Goal: Task Accomplishment & Management: Complete application form

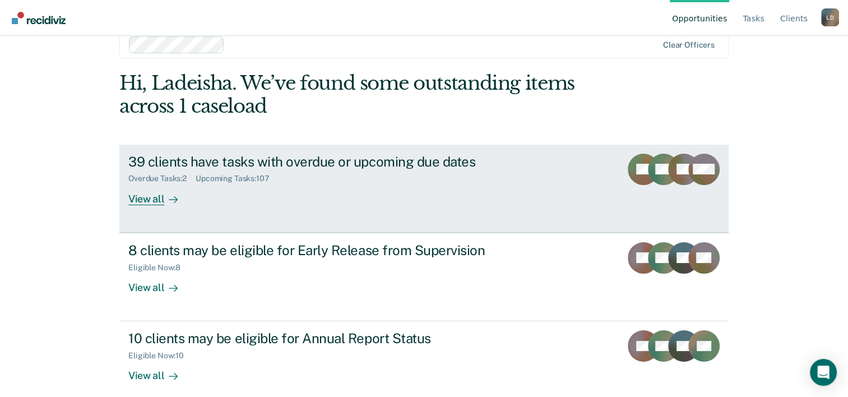
scroll to position [34, 0]
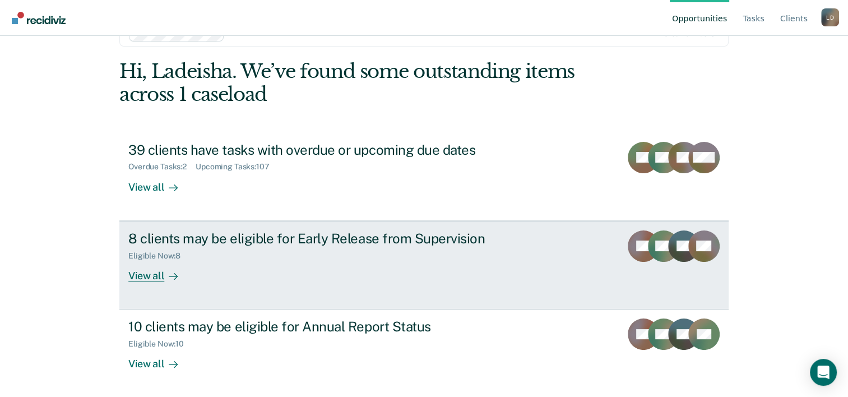
click at [294, 237] on div "8 clients may be eligible for Early Release from Supervision" at bounding box center [325, 238] width 394 height 16
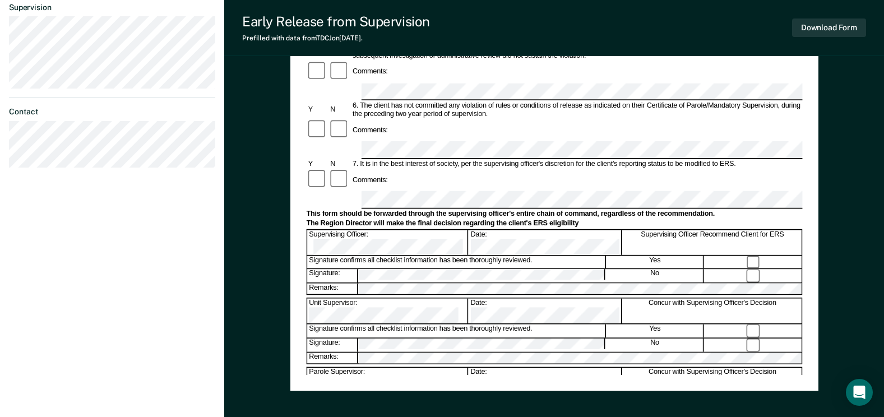
scroll to position [452, 0]
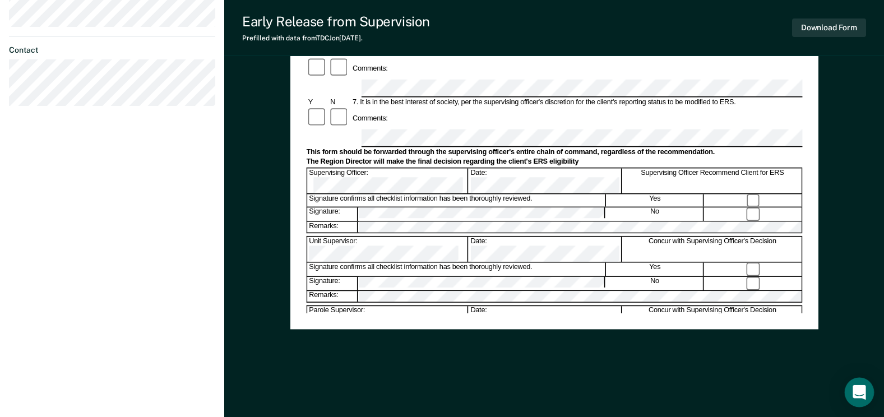
click at [853, 396] on div "Open Intercom Messenger" at bounding box center [860, 393] width 30 height 30
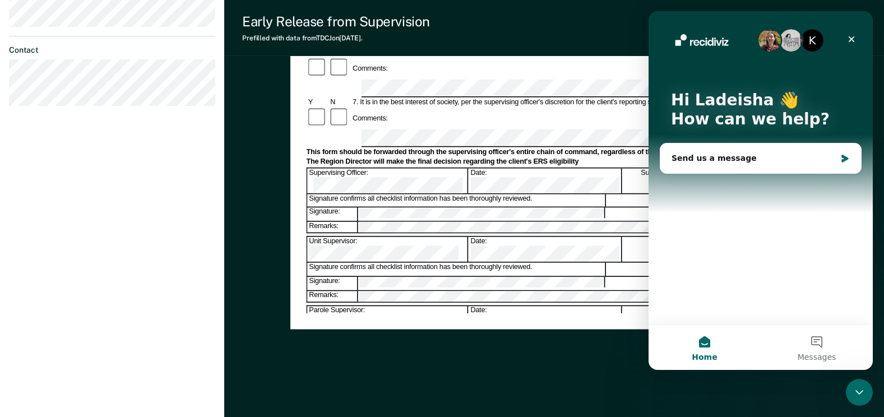
scroll to position [0, 0]
click at [850, 39] on icon "Close" at bounding box center [851, 39] width 9 height 9
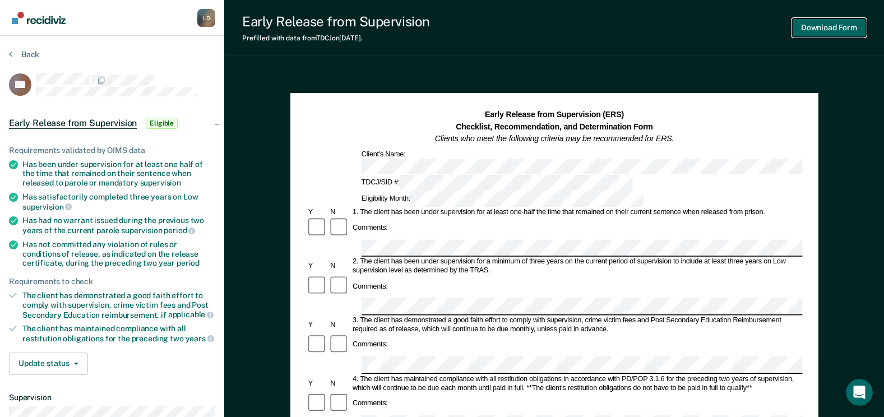
click at [835, 25] on button "Download Form" at bounding box center [829, 28] width 74 height 19
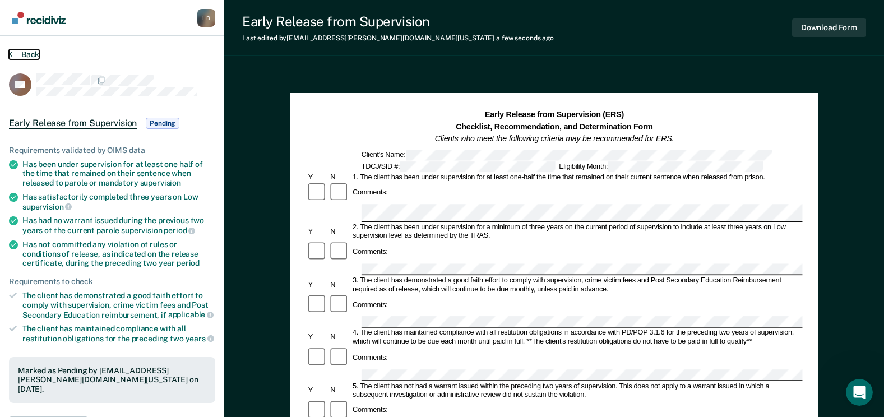
click at [14, 52] on button "Back" at bounding box center [24, 54] width 30 height 10
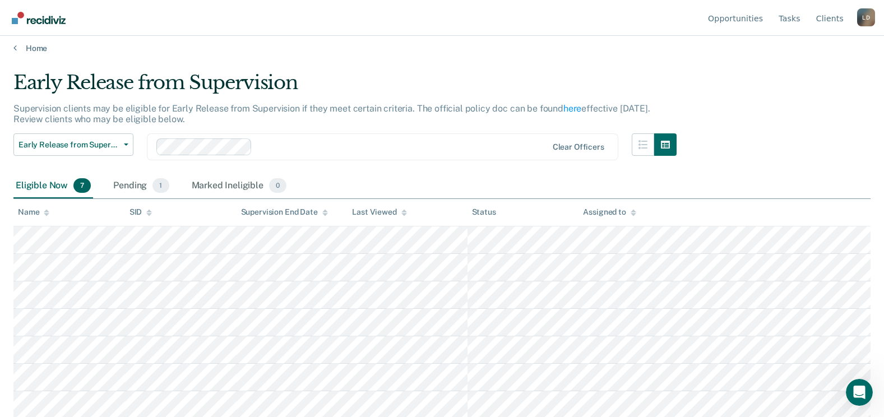
scroll to position [8, 0]
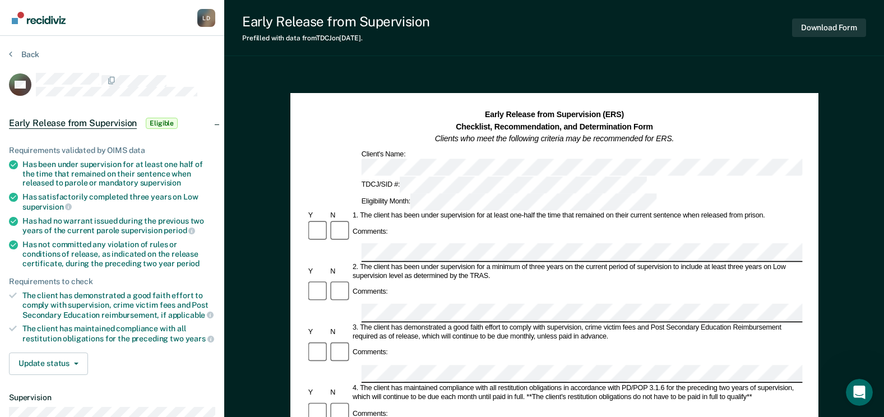
click at [774, 125] on div "Early Release from Supervision (ERS) Checklist, Recommendation, and Determinati…" at bounding box center [554, 127] width 496 height 36
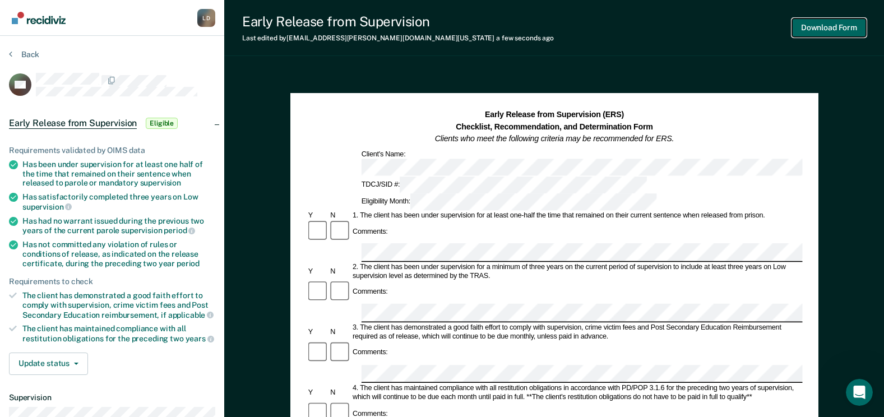
click at [833, 28] on button "Download Form" at bounding box center [829, 28] width 74 height 19
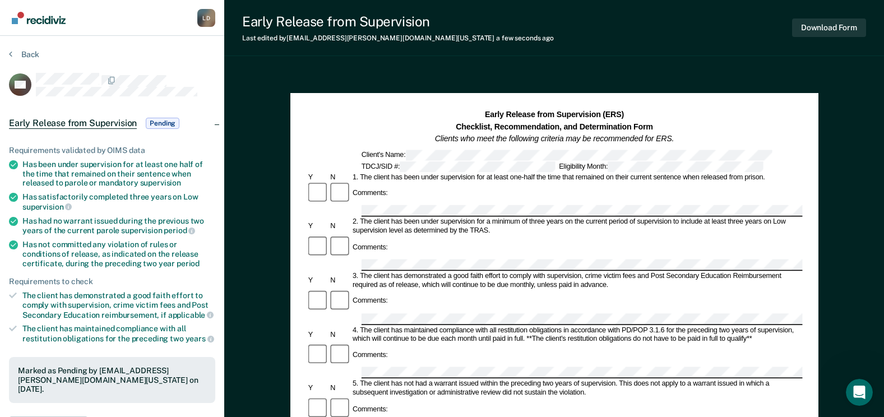
click at [162, 124] on span "Pending" at bounding box center [163, 123] width 34 height 11
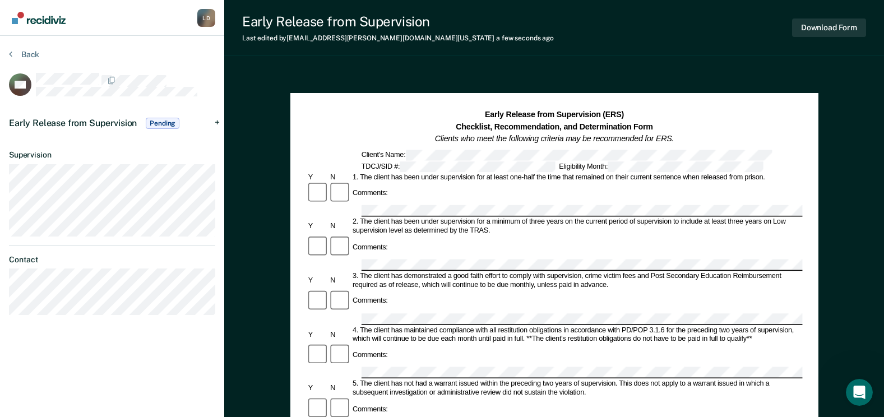
click at [162, 124] on span "Pending" at bounding box center [163, 123] width 34 height 11
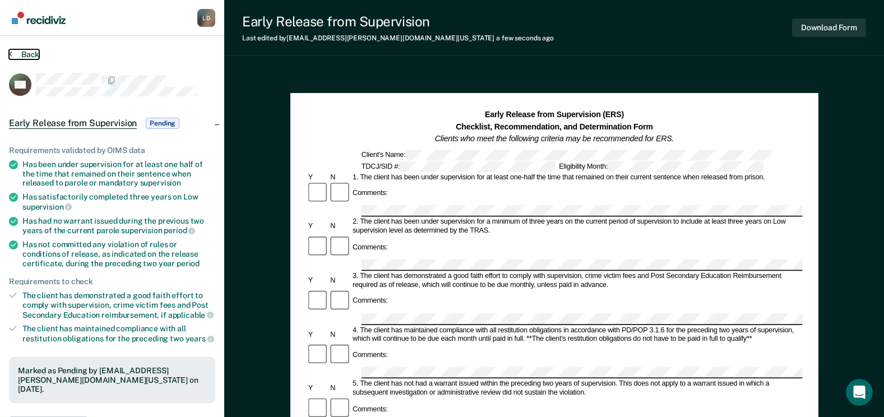
click at [25, 57] on button "Back" at bounding box center [24, 54] width 30 height 10
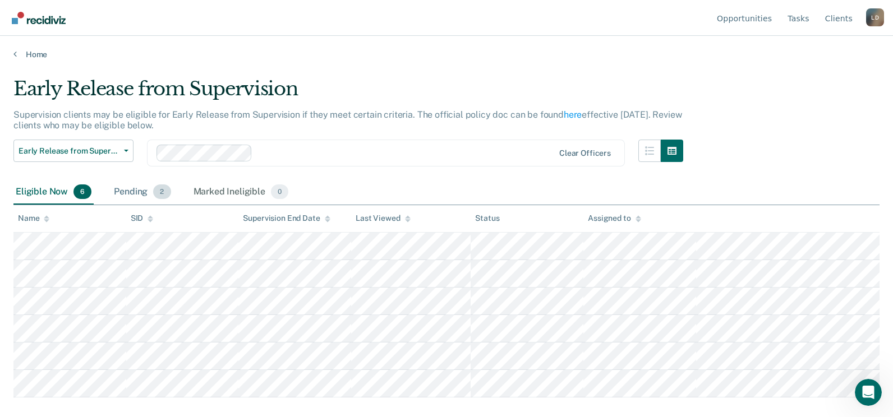
click at [125, 191] on div "Pending 2" at bounding box center [142, 192] width 61 height 25
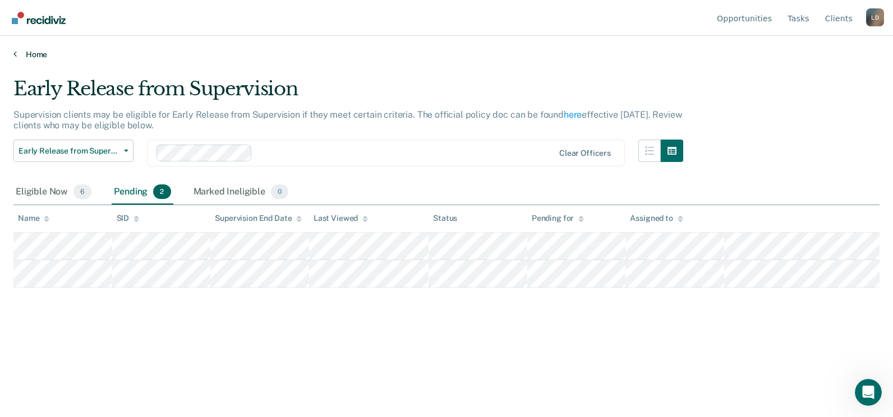
click at [17, 58] on link "Home" at bounding box center [446, 54] width 866 height 10
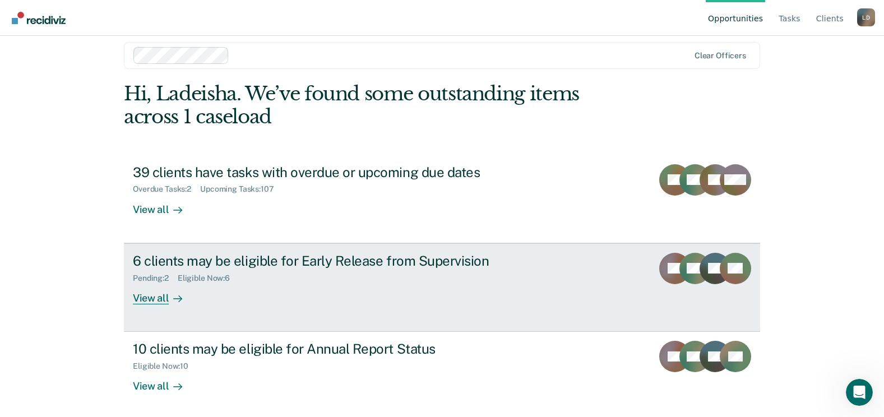
scroll to position [15, 0]
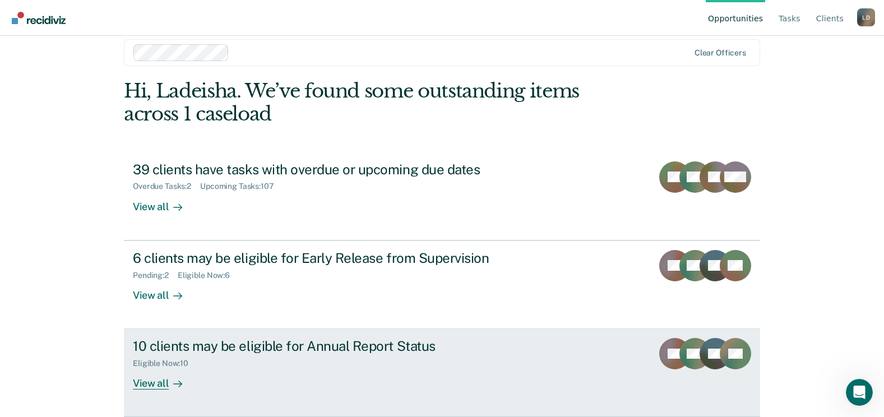
click at [169, 380] on div at bounding box center [175, 383] width 13 height 13
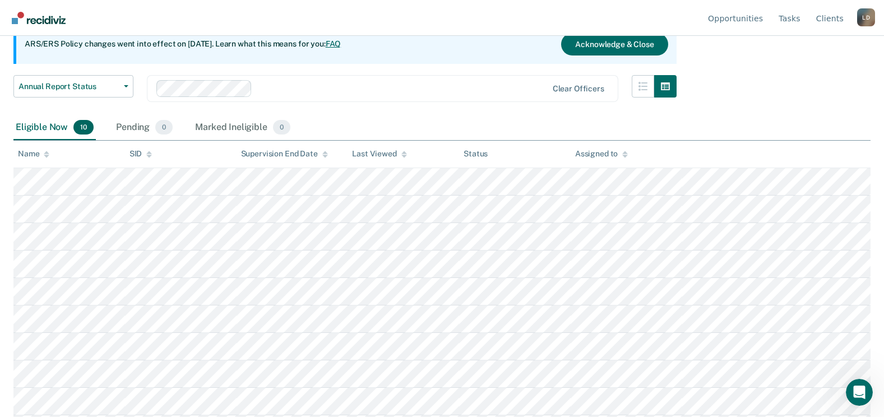
scroll to position [141, 0]
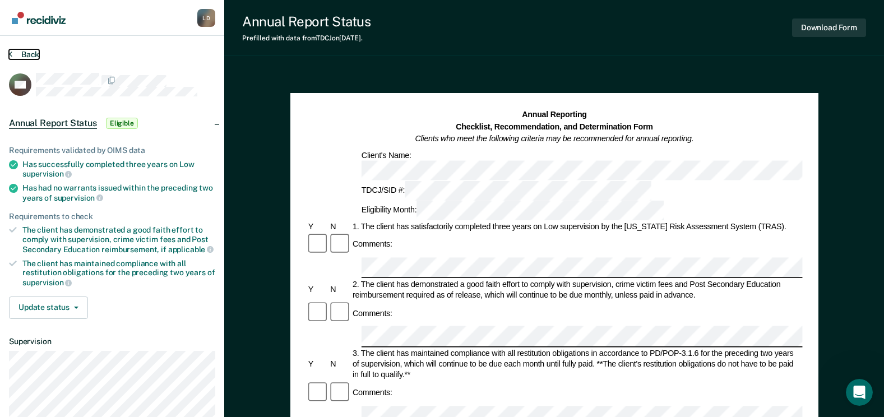
click at [12, 56] on icon at bounding box center [10, 53] width 3 height 9
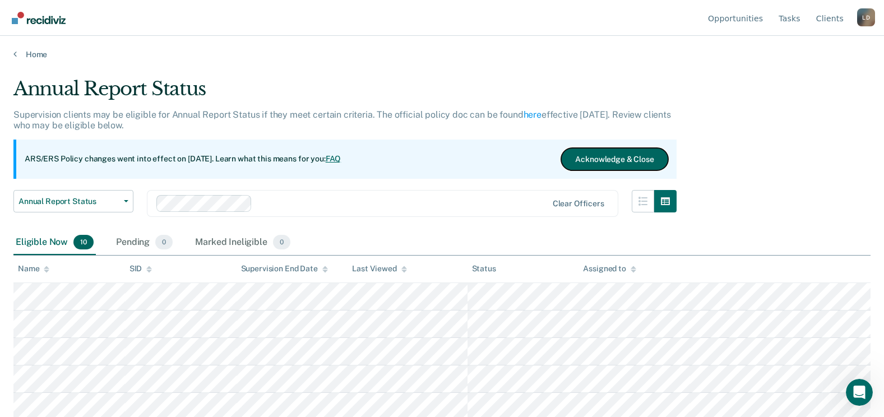
click at [630, 149] on button "Acknowledge & Close" at bounding box center [614, 159] width 107 height 22
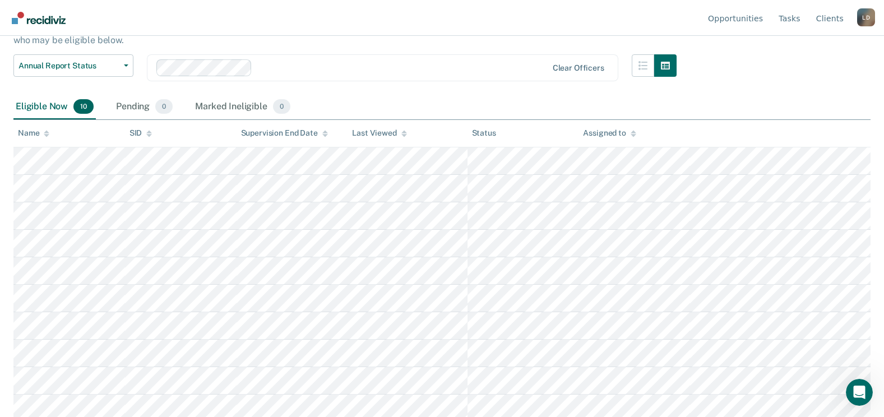
scroll to position [90, 0]
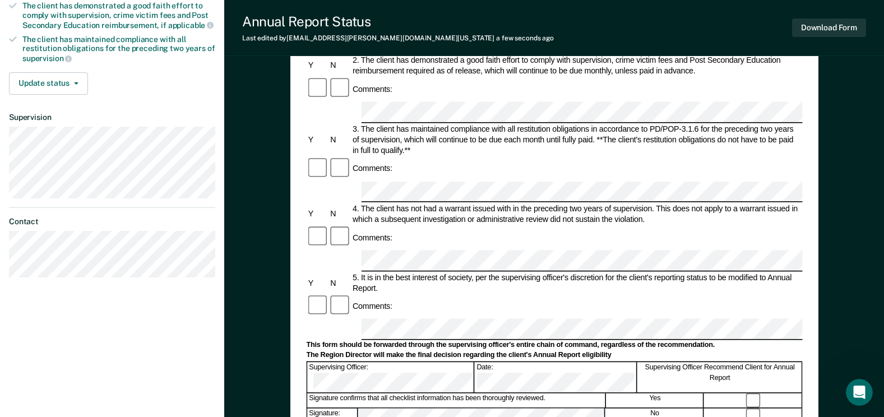
scroll to position [168, 0]
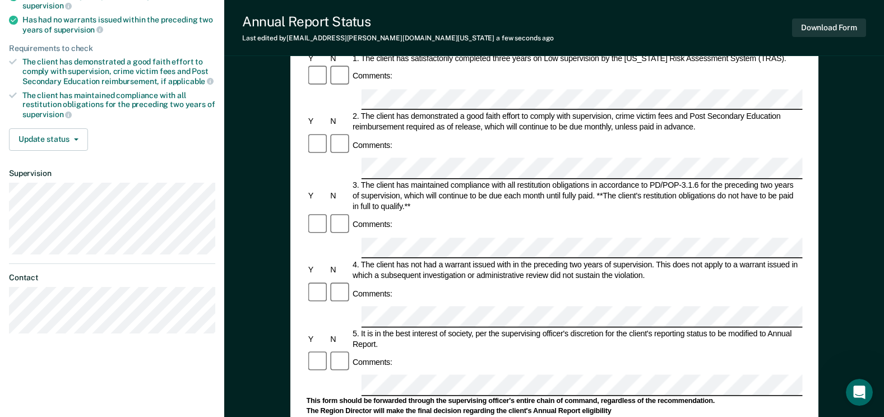
drag, startPoint x: 393, startPoint y: 153, endPoint x: 557, endPoint y: 131, distance: 165.8
click at [560, 180] on div "3. The client has maintained compliance with all restitution obligations in acc…" at bounding box center [577, 196] width 452 height 32
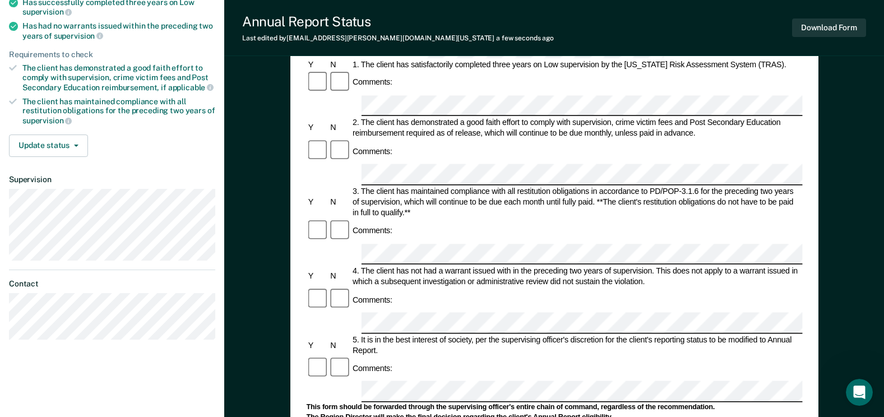
scroll to position [224, 0]
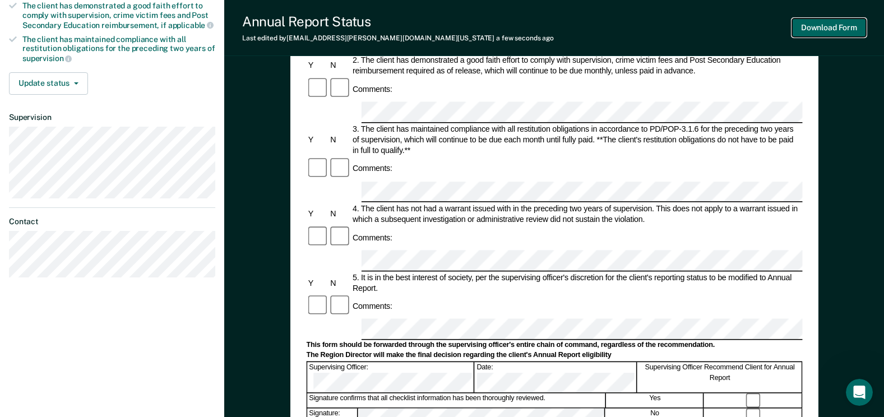
click at [828, 25] on button "Download Form" at bounding box center [829, 28] width 74 height 19
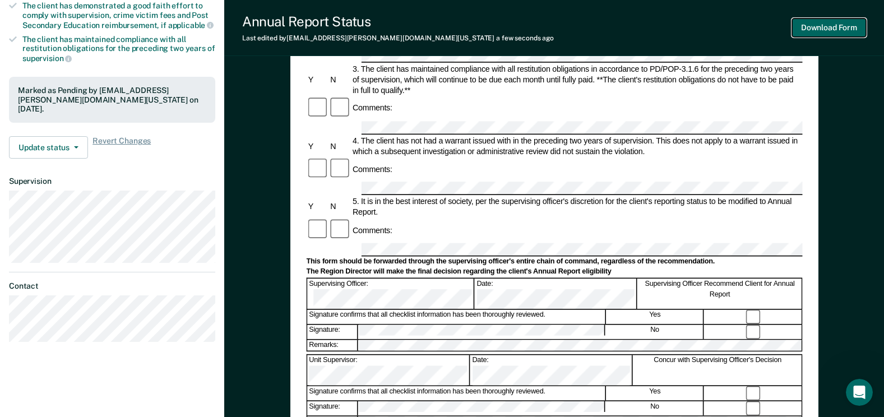
click at [816, 24] on button "Download Form" at bounding box center [829, 28] width 74 height 19
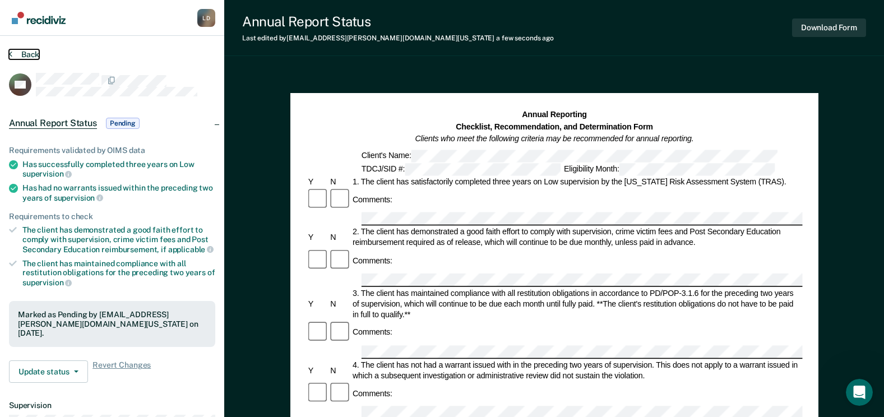
click at [24, 50] on button "Back" at bounding box center [24, 54] width 30 height 10
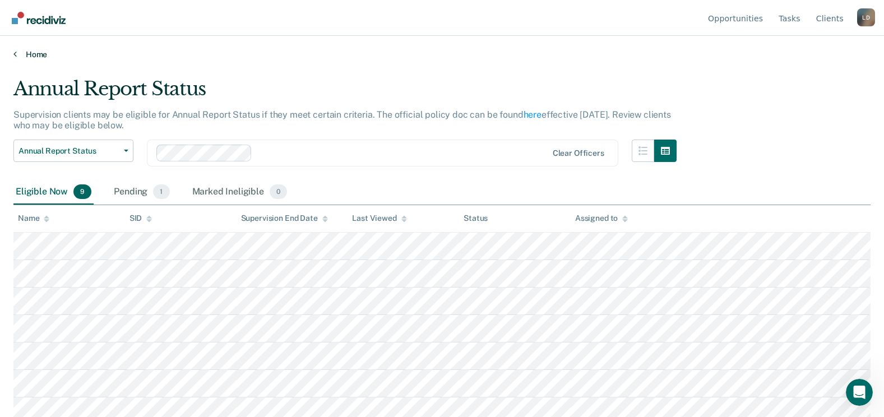
click at [24, 50] on link "Home" at bounding box center [441, 54] width 857 height 10
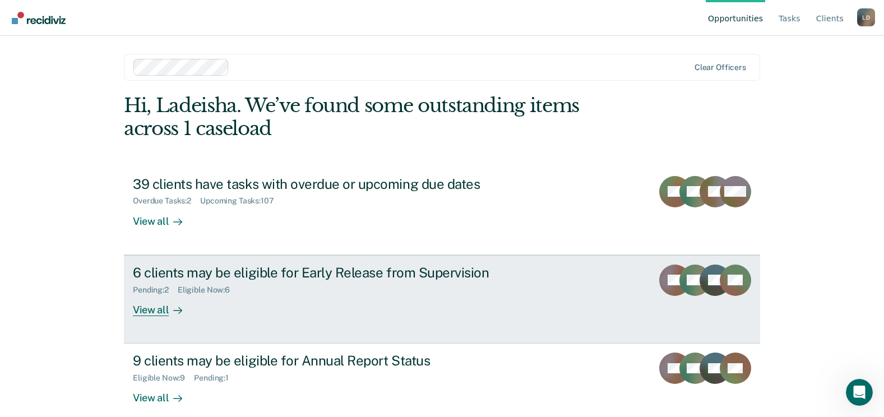
click at [152, 307] on div "View all" at bounding box center [164, 305] width 63 height 22
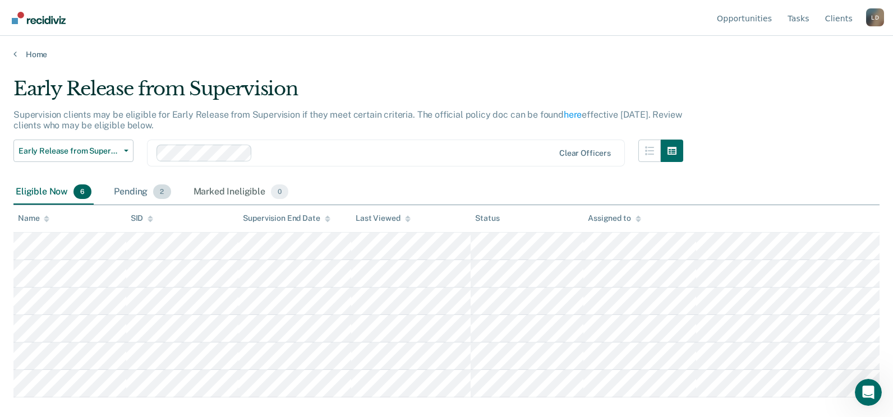
click at [133, 196] on div "Pending 2" at bounding box center [142, 192] width 61 height 25
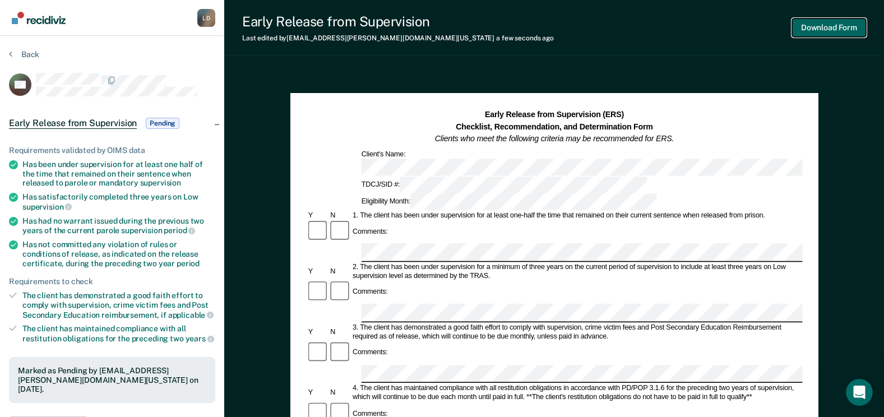
click at [825, 27] on button "Download Form" at bounding box center [829, 28] width 74 height 19
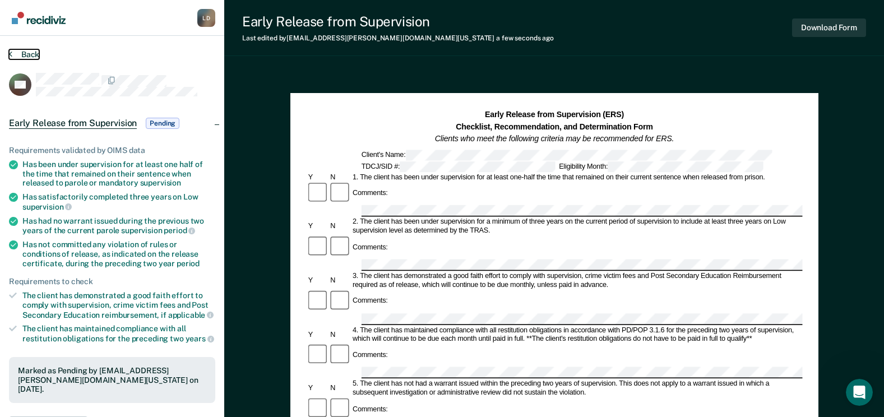
click at [11, 54] on icon at bounding box center [10, 53] width 3 height 9
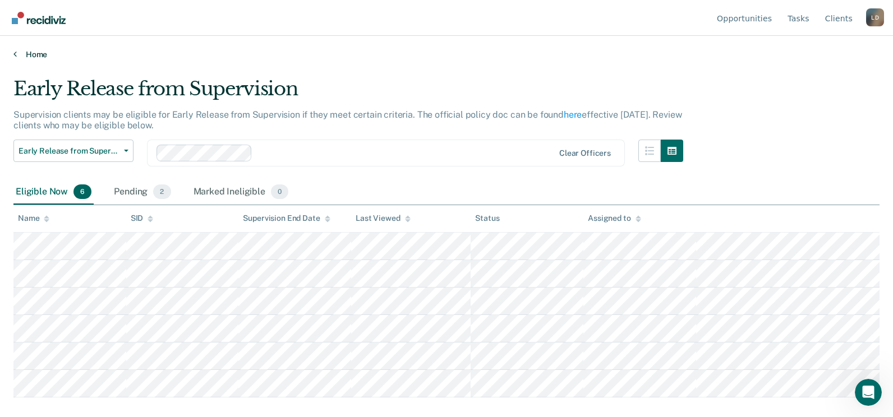
click at [14, 50] on icon at bounding box center [14, 53] width 3 height 9
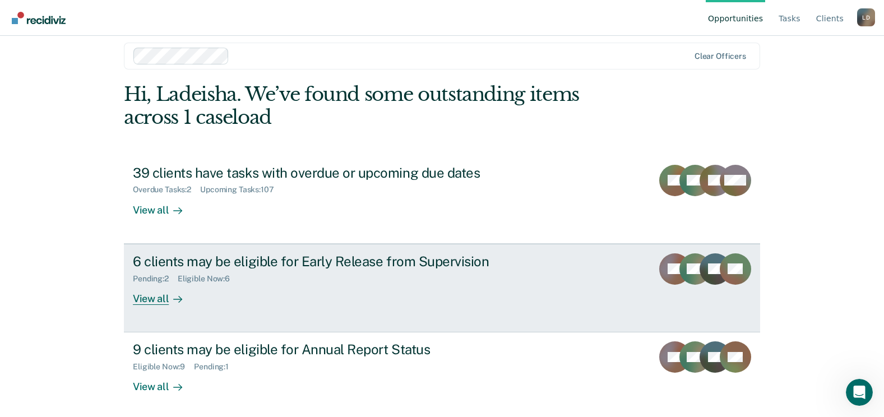
scroll to position [15, 0]
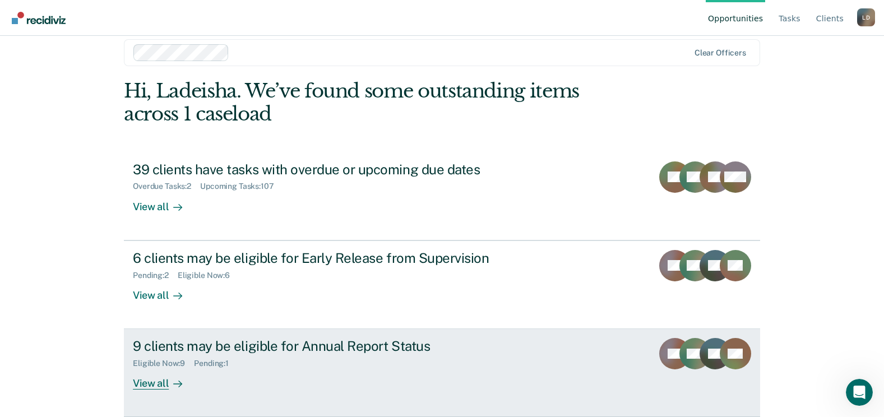
click at [179, 382] on div "View all" at bounding box center [164, 379] width 63 height 22
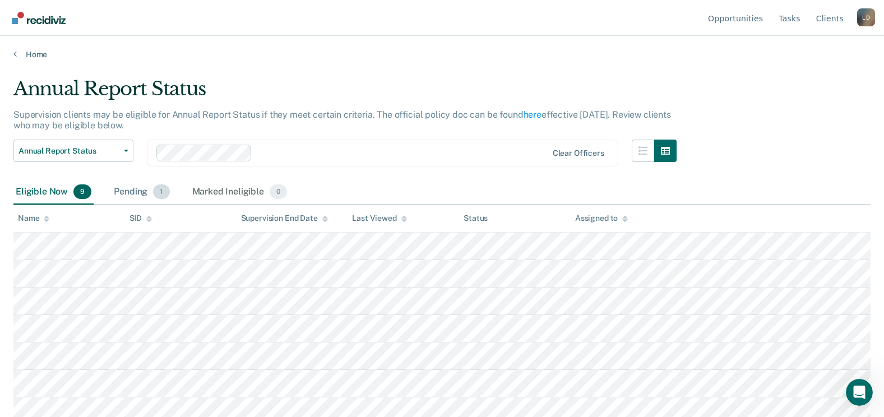
click at [119, 192] on div "Pending 1" at bounding box center [142, 192] width 60 height 25
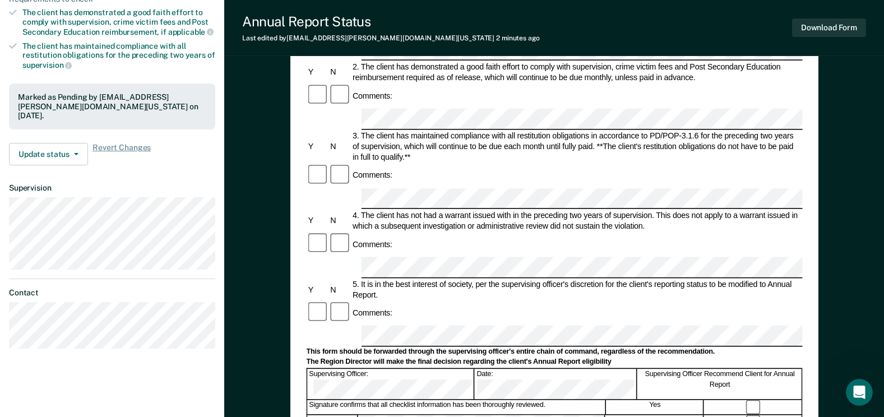
scroll to position [280, 0]
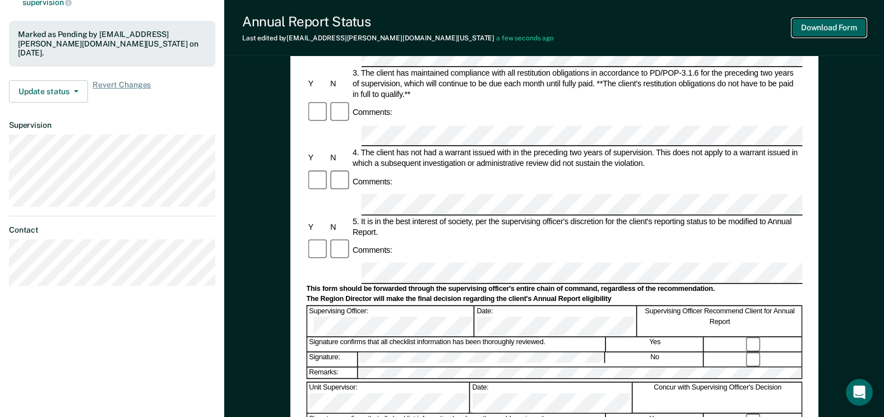
click at [819, 24] on button "Download Form" at bounding box center [829, 28] width 74 height 19
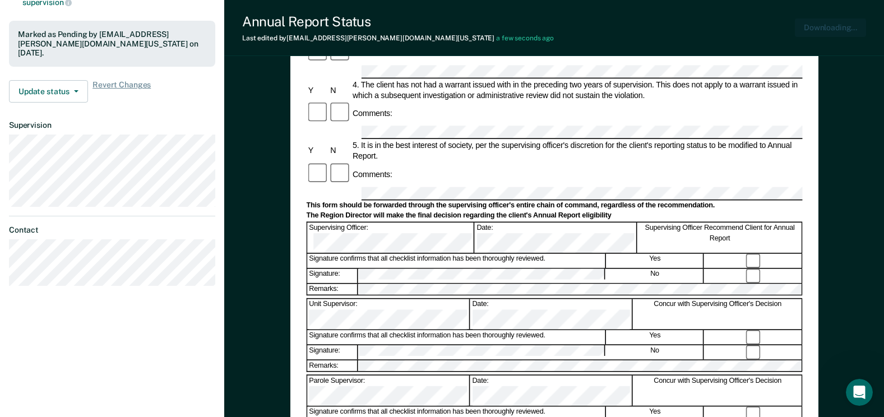
scroll to position [0, 0]
